Goal: Information Seeking & Learning: Understand process/instructions

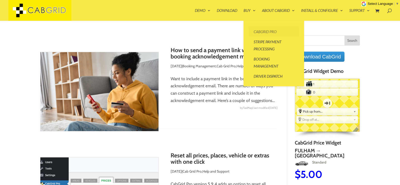
click at [258, 30] on link "CabGrid Pro" at bounding box center [274, 32] width 50 height 10
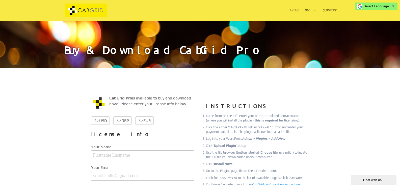
click at [294, 10] on link "Home" at bounding box center [294, 15] width 9 height 12
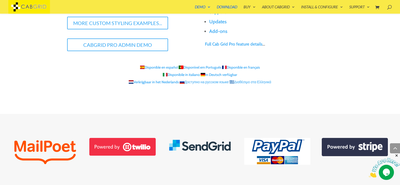
scroll to position [620, 0]
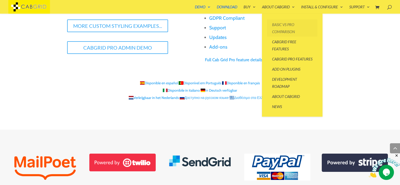
click at [282, 27] on link "Basic vs Pro Comparison" at bounding box center [292, 27] width 50 height 17
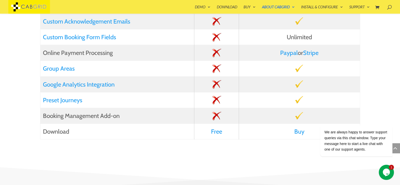
scroll to position [544, 0]
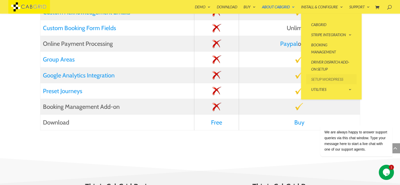
click at [317, 78] on link "Setup WordPress" at bounding box center [331, 79] width 50 height 10
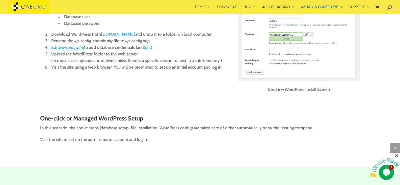
scroll to position [524, 0]
